Goal: Task Accomplishment & Management: Manage account settings

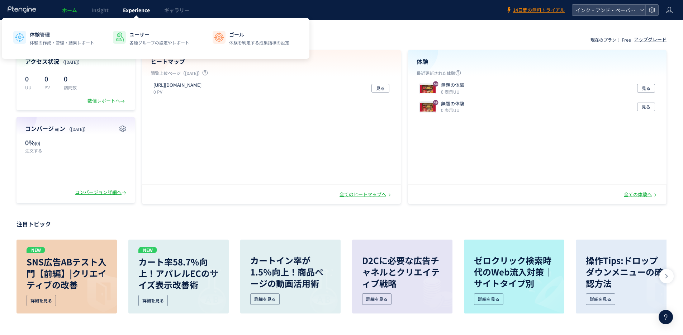
click at [148, 14] on link "Experience" at bounding box center [136, 10] width 41 height 20
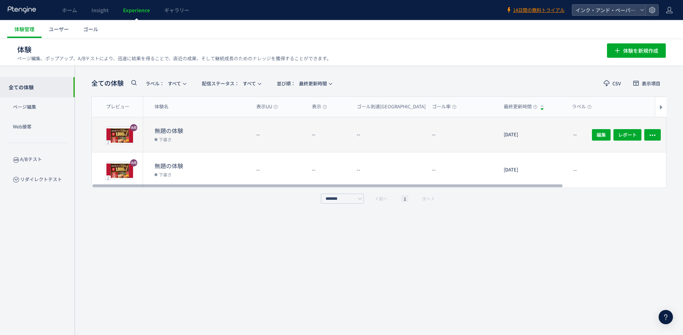
click at [246, 142] on dd "下書き" at bounding box center [203, 139] width 96 height 9
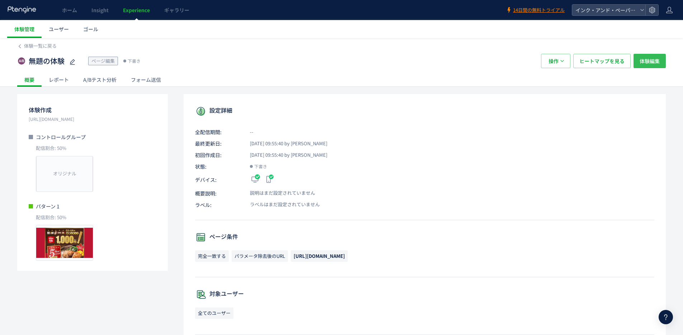
click at [649, 63] on span "体験編集" at bounding box center [650, 61] width 20 height 14
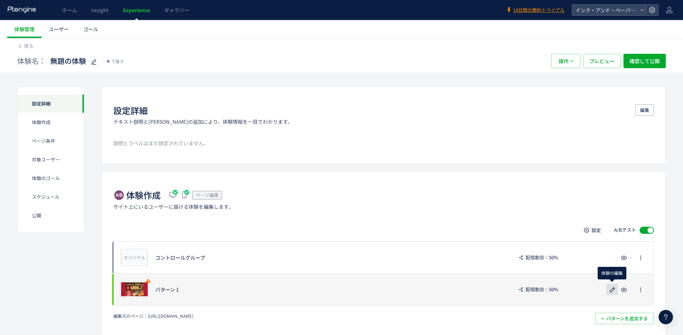
click at [612, 289] on icon "button" at bounding box center [612, 290] width 9 height 9
